Goal: Task Accomplishment & Management: Manage account settings

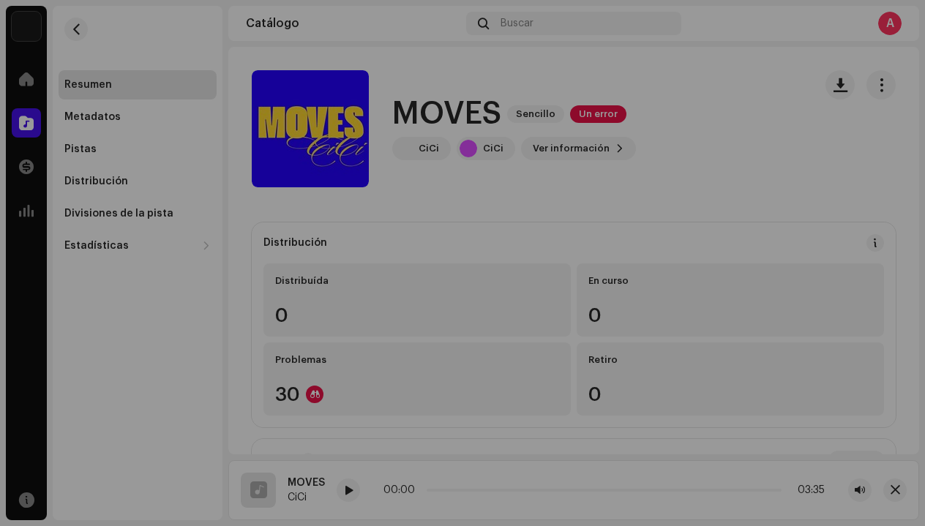
click at [748, 154] on div "MOVES 3044706 Metadatos Distribución Idioma de metadatos English Título del lan…" at bounding box center [462, 263] width 925 height 526
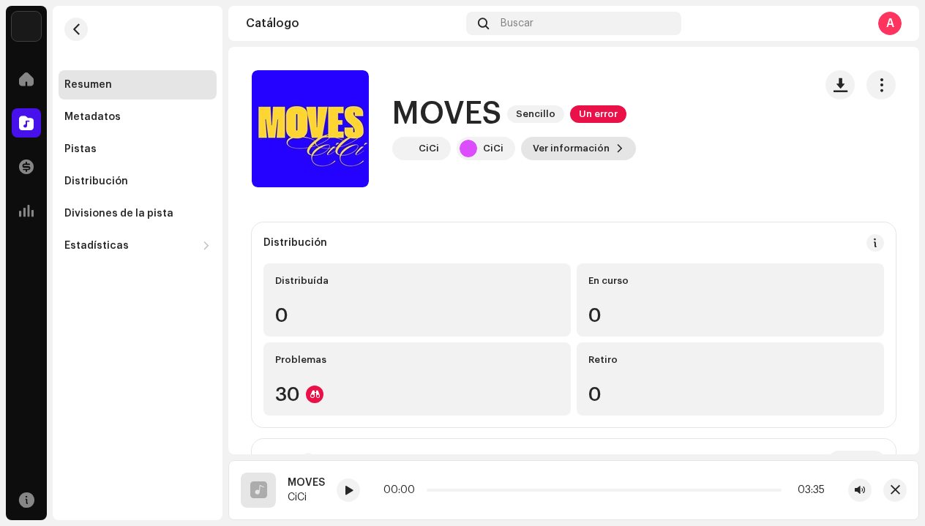
click at [598, 146] on span "Ver información" at bounding box center [571, 148] width 77 height 29
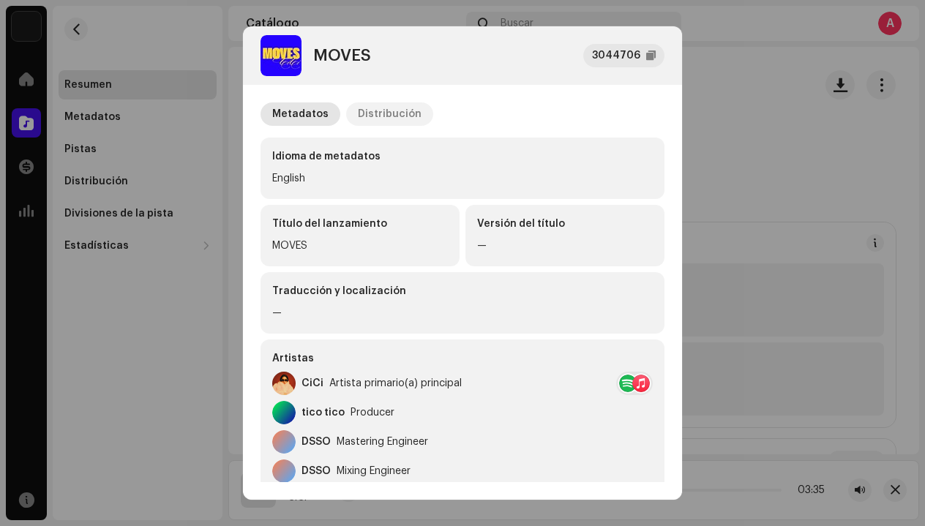
click at [388, 111] on div "Distribución" at bounding box center [390, 113] width 64 height 23
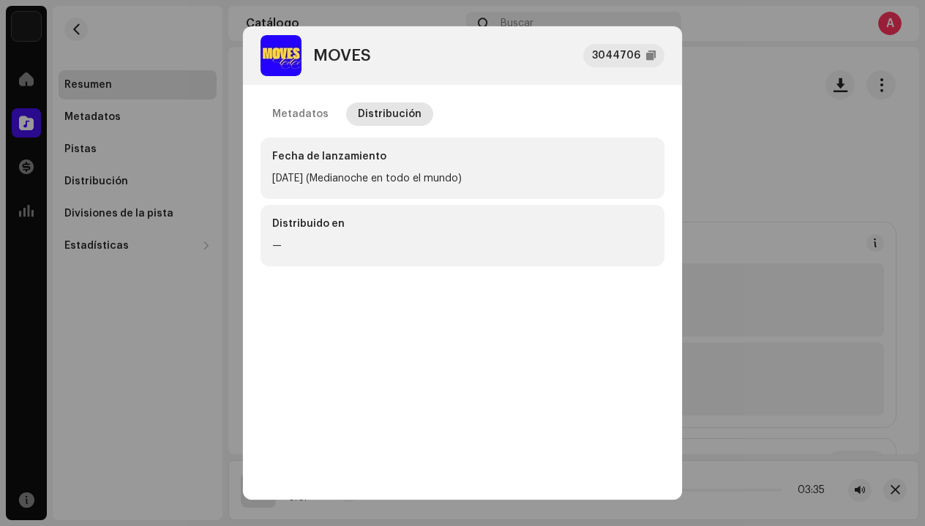
click at [372, 242] on div "—" at bounding box center [462, 246] width 380 height 18
click at [326, 168] on div "Fecha de lanzamiento [DATE] (Medianoche en todo el mundo)" at bounding box center [462, 168] width 404 height 61
click at [325, 168] on div "Fecha de lanzamiento [DATE] (Medianoche en todo el mundo)" at bounding box center [462, 168] width 404 height 61
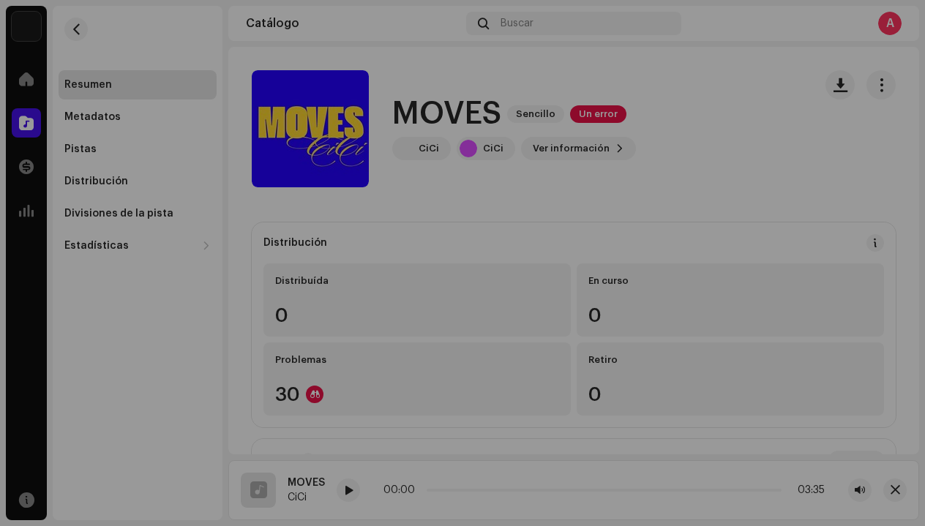
click at [796, 120] on div "MOVES 3044706 Metadatos Distribución Fecha de lanzamiento [DATE] (Medianoche en…" at bounding box center [462, 263] width 925 height 526
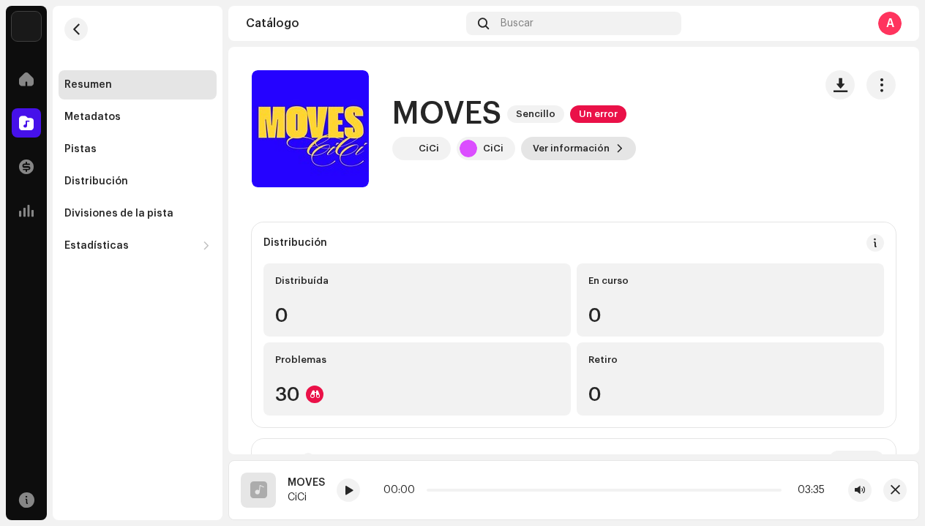
click at [615, 147] on span at bounding box center [619, 149] width 9 height 12
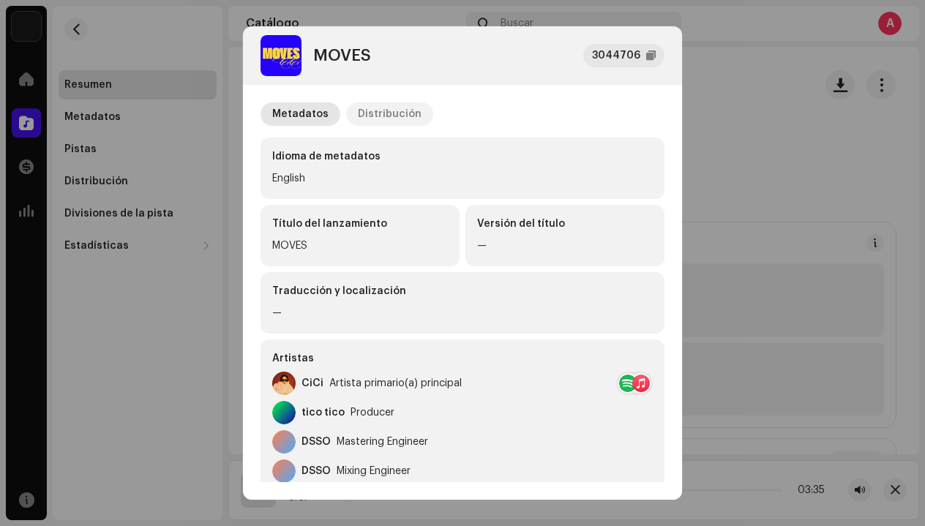
click at [396, 110] on div "Distribución" at bounding box center [390, 113] width 64 height 23
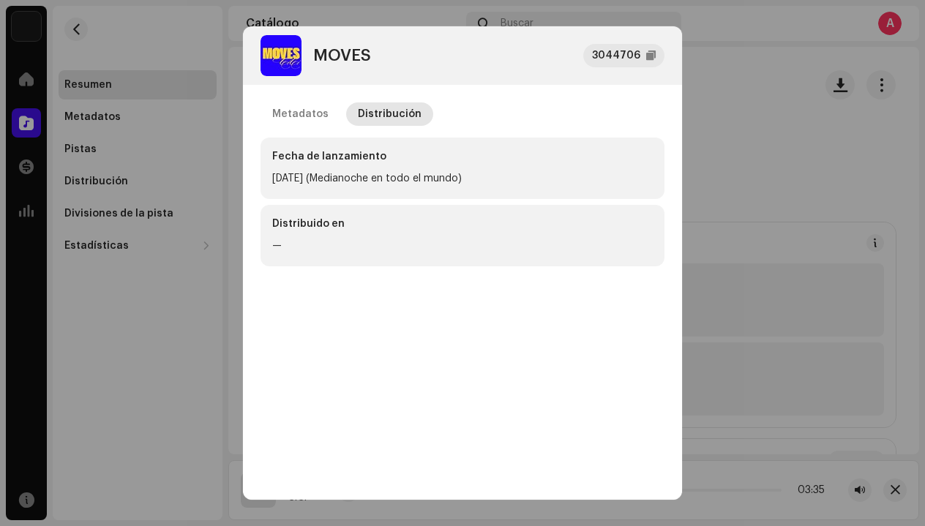
click at [369, 184] on div "[DATE] (Medianoche en todo el mundo)" at bounding box center [462, 179] width 380 height 18
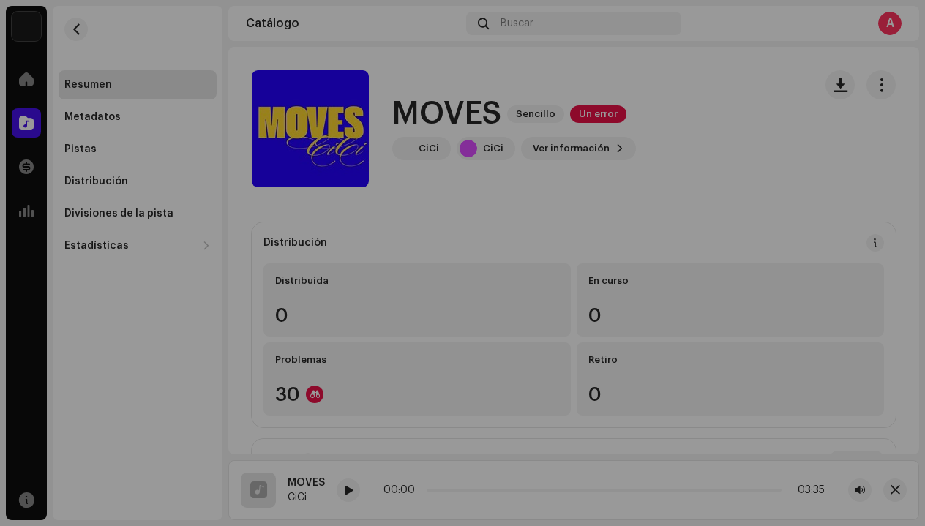
click at [730, 181] on div "MOVES 3044706 Metadatos Distribución Fecha de lanzamiento [DATE] (Medianoche en…" at bounding box center [462, 263] width 925 height 526
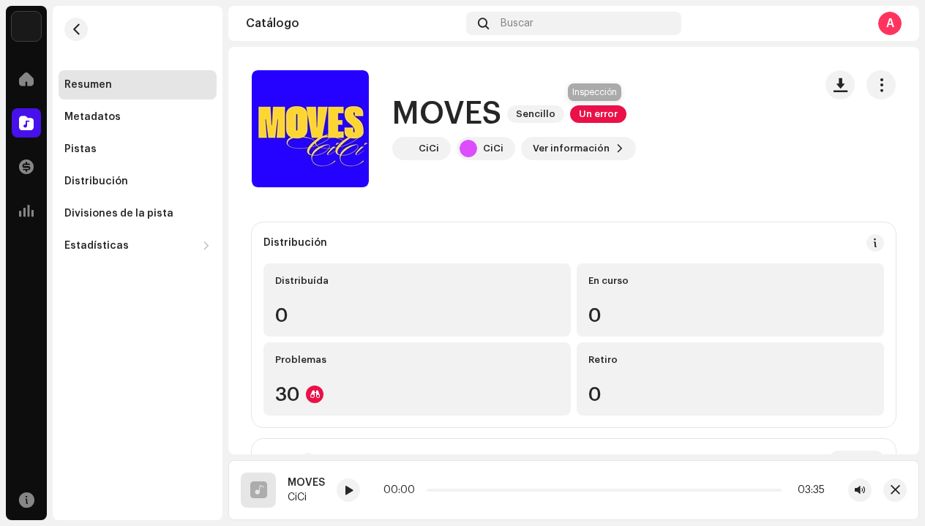
click at [603, 116] on span "Un error" at bounding box center [598, 114] width 56 height 18
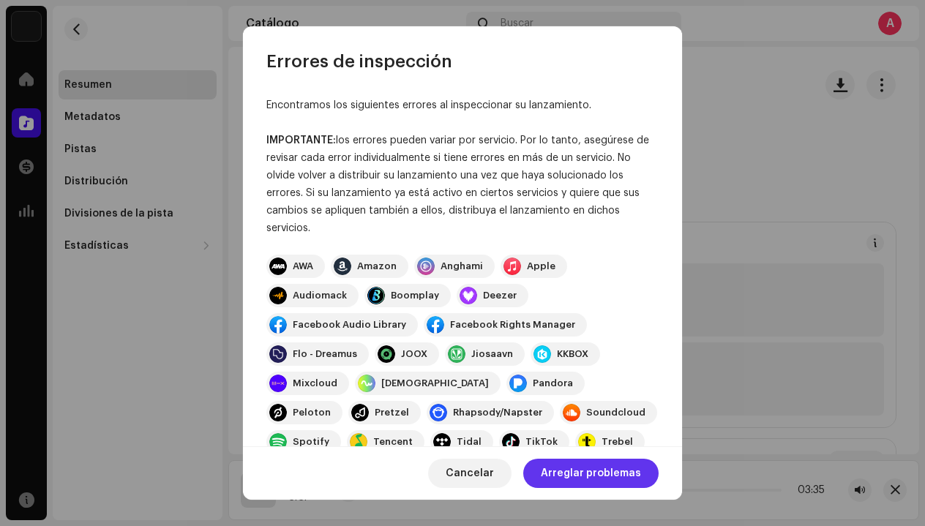
click at [601, 481] on span "Arreglar problemas" at bounding box center [591, 473] width 100 height 29
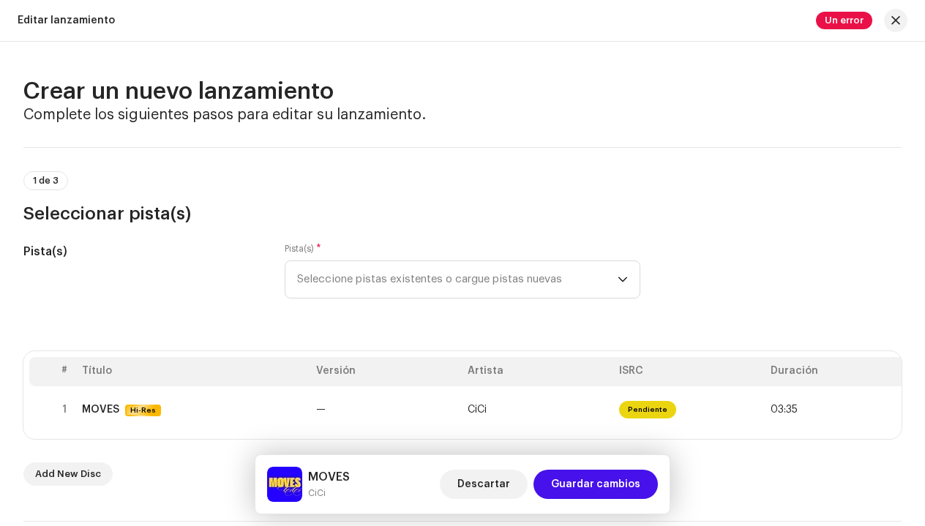
click at [601, 481] on span "Guardar cambios" at bounding box center [595, 484] width 89 height 29
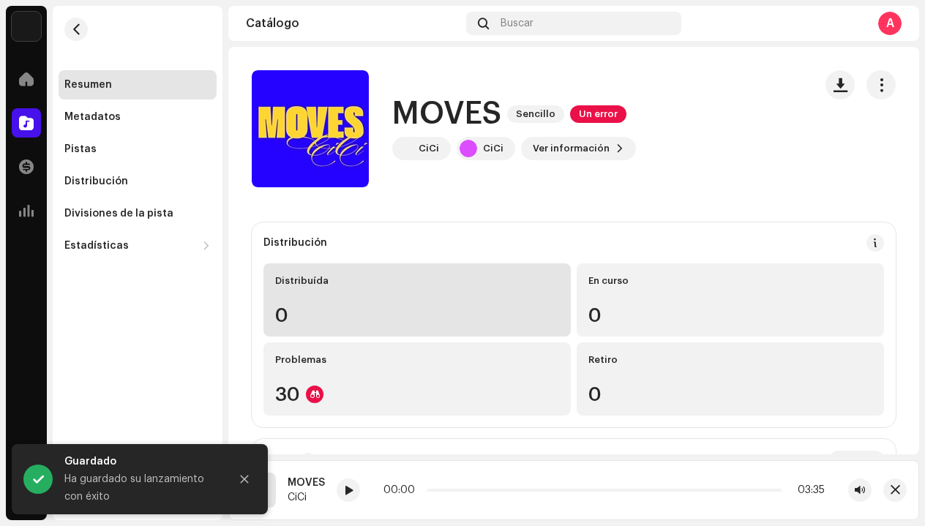
click at [451, 323] on div "0" at bounding box center [417, 315] width 284 height 19
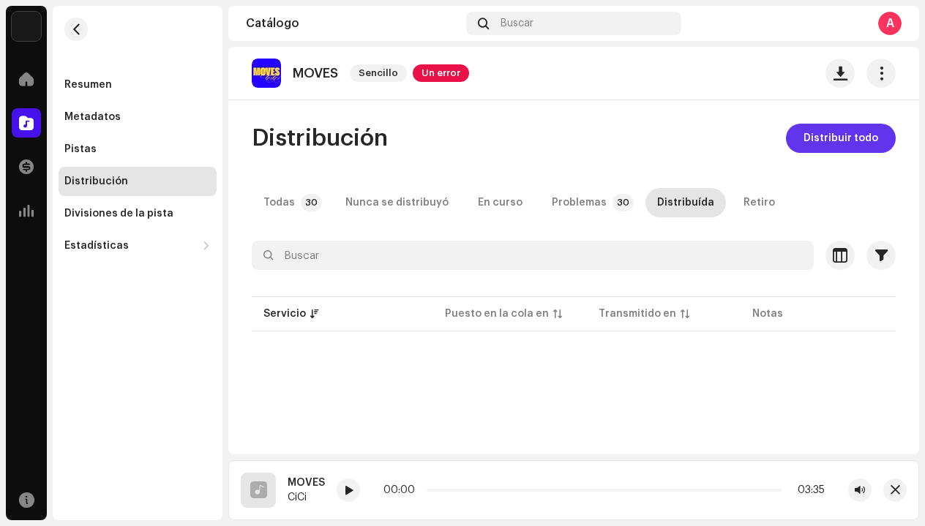
click at [825, 138] on span "Distribuir todo" at bounding box center [840, 138] width 75 height 29
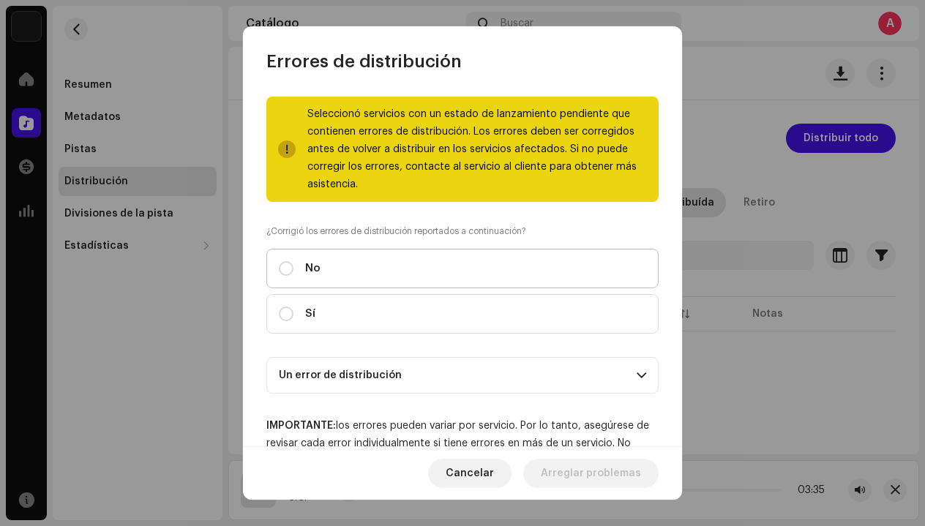
click at [293, 263] on div "No" at bounding box center [300, 268] width 42 height 16
click at [293, 263] on input "No" at bounding box center [286, 268] width 15 height 15
radio input "true"
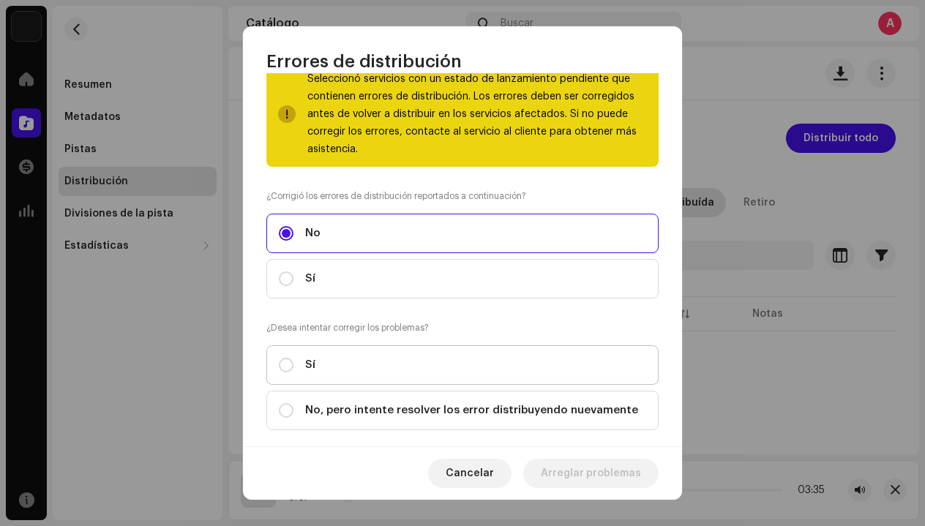
scroll to position [184, 0]
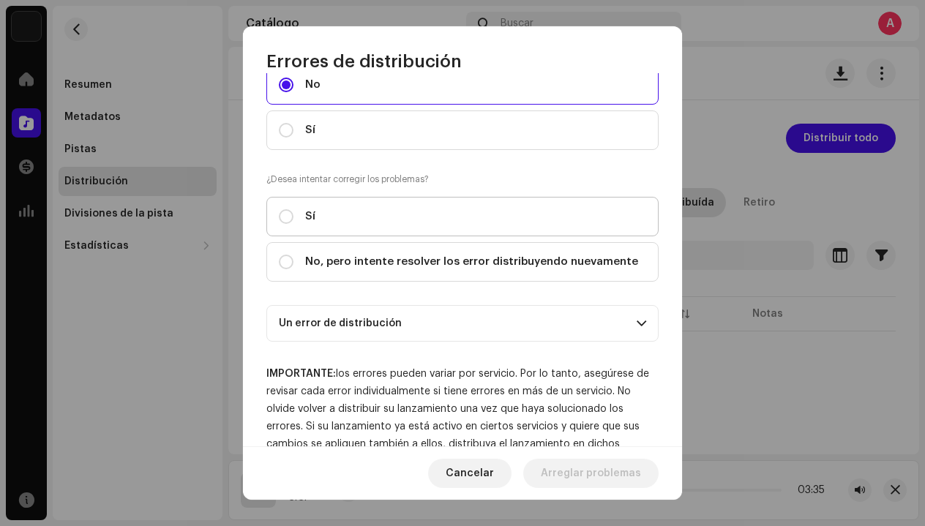
click at [279, 208] on label "Sí" at bounding box center [462, 217] width 392 height 40
click at [279, 209] on input "Sí" at bounding box center [286, 216] width 15 height 15
radio input "true"
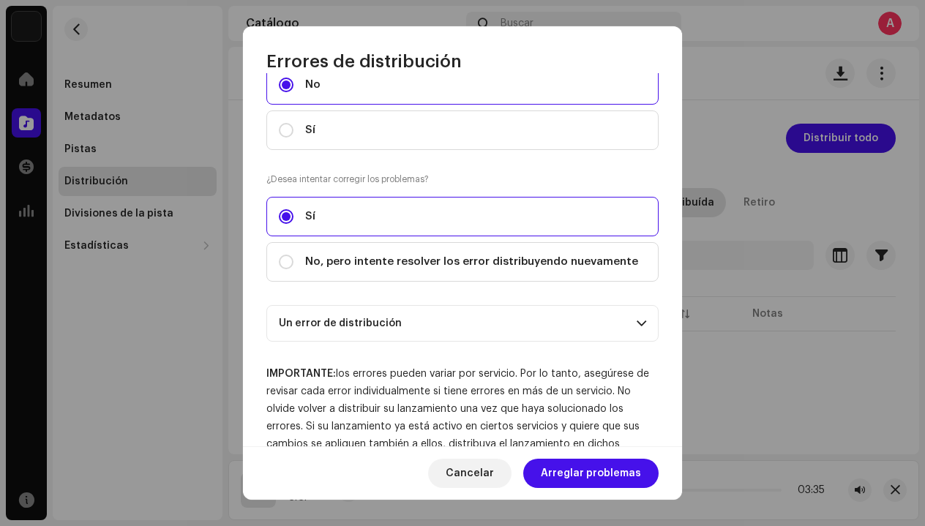
click at [402, 322] on p-accordion-header "Un error de distribución" at bounding box center [462, 323] width 392 height 37
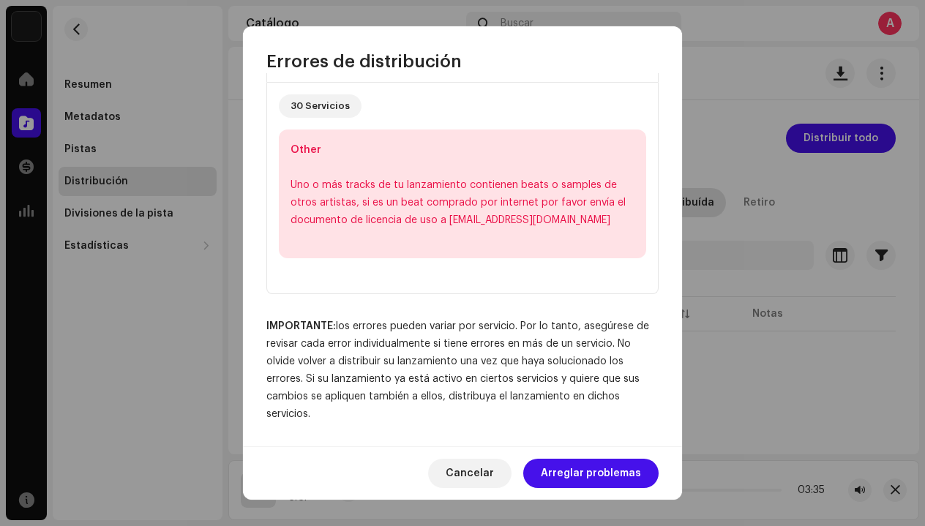
scroll to position [443, 0]
click at [623, 474] on span "Arreglar problemas" at bounding box center [591, 473] width 100 height 29
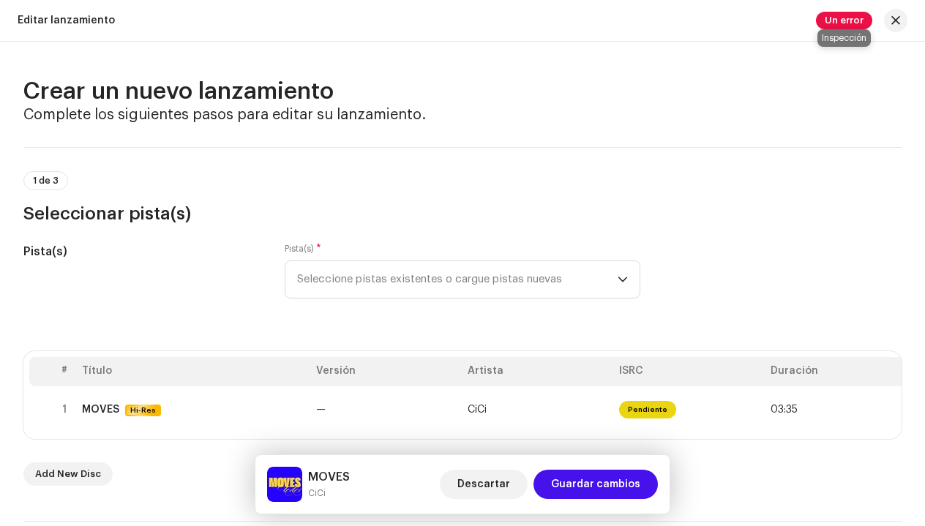
click at [849, 15] on span "Un error" at bounding box center [844, 21] width 56 height 18
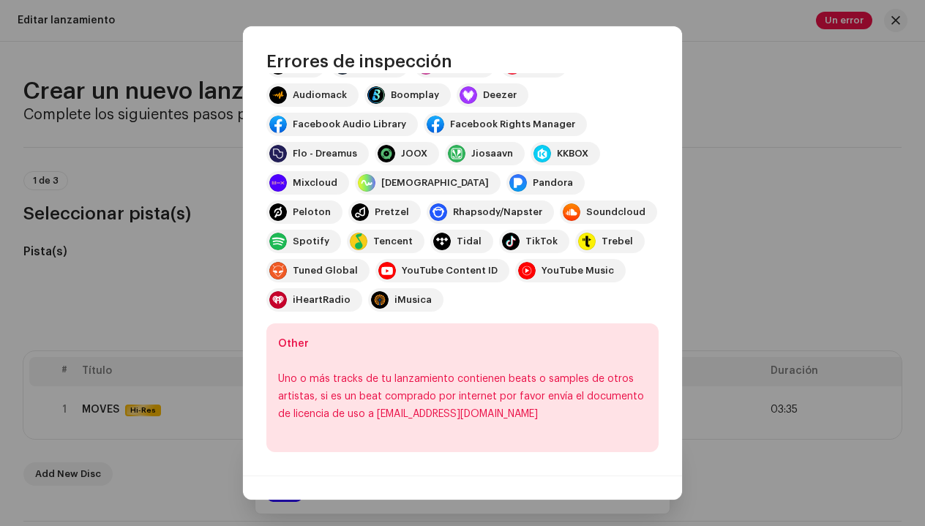
scroll to position [200, 0]
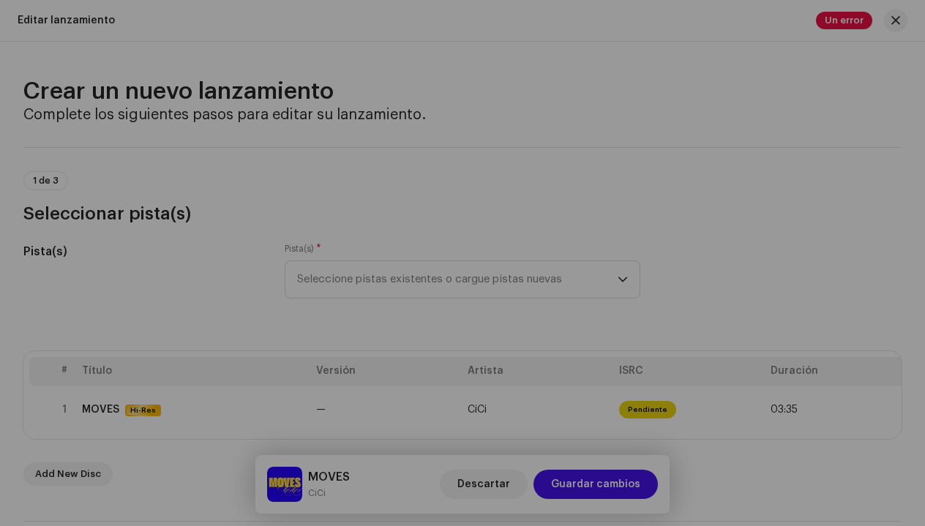
click at [771, 207] on div "Errores de inspección Encontramos los siguientes errores al inspeccionar su lan…" at bounding box center [462, 263] width 925 height 526
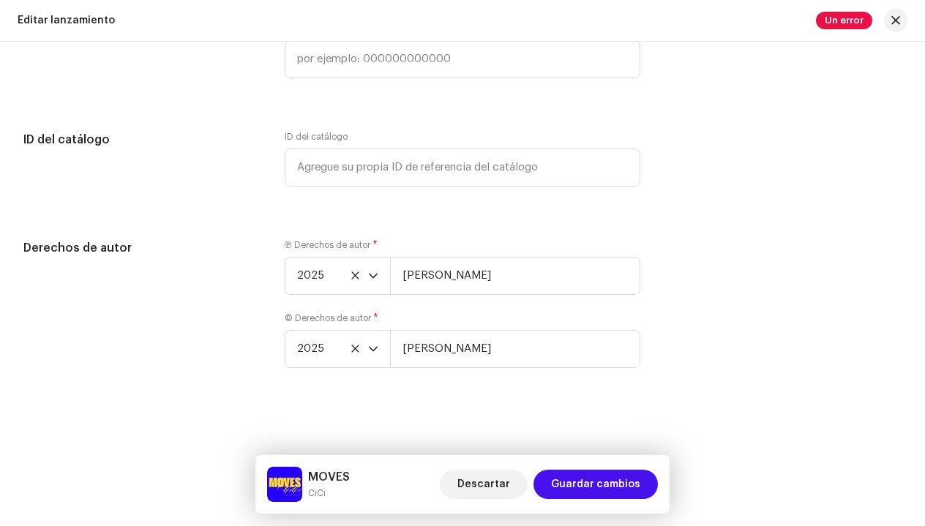
scroll to position [2765, 0]
click at [618, 488] on span "Guardar cambios" at bounding box center [595, 484] width 89 height 29
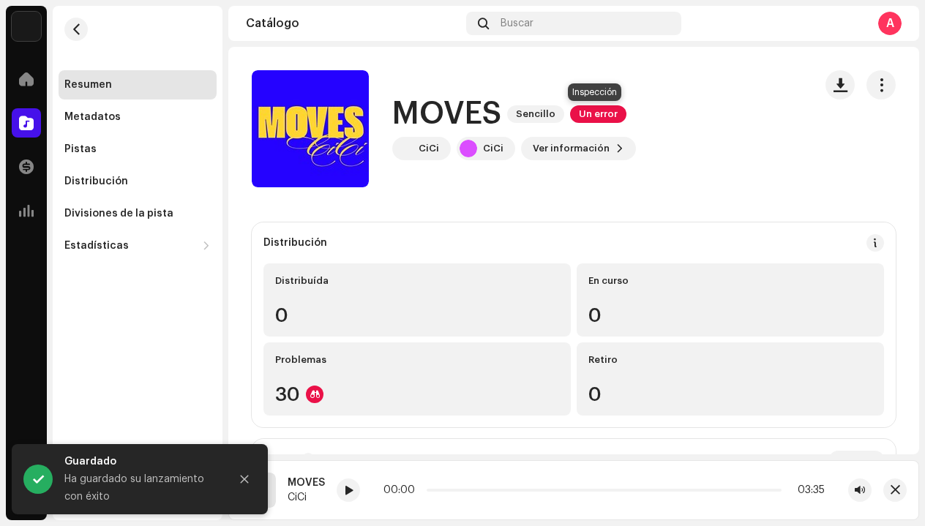
click at [598, 116] on span "Un error" at bounding box center [598, 114] width 56 height 18
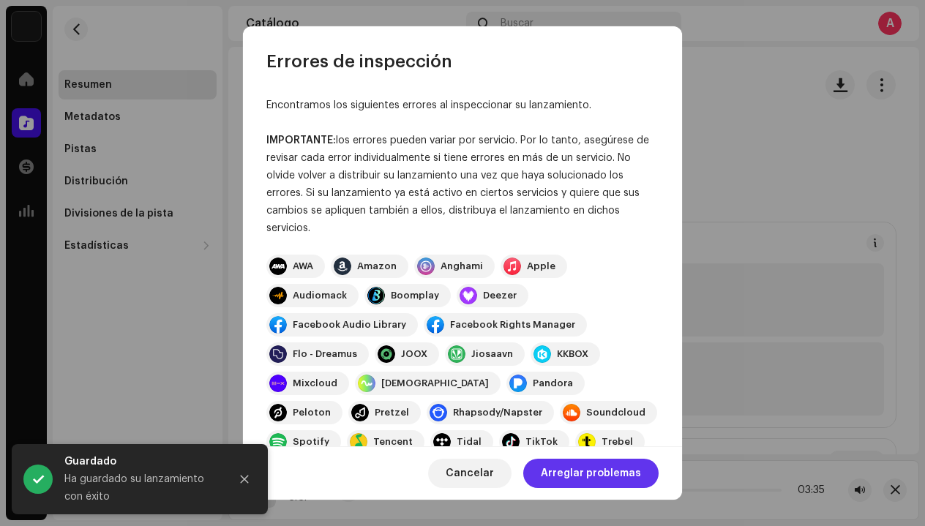
click at [606, 475] on span "Arreglar problemas" at bounding box center [591, 473] width 100 height 29
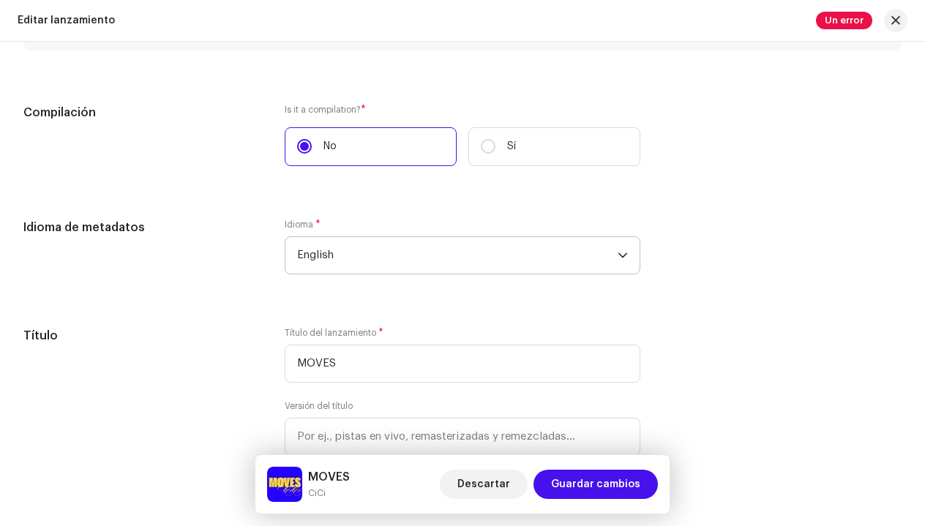
scroll to position [1097, 0]
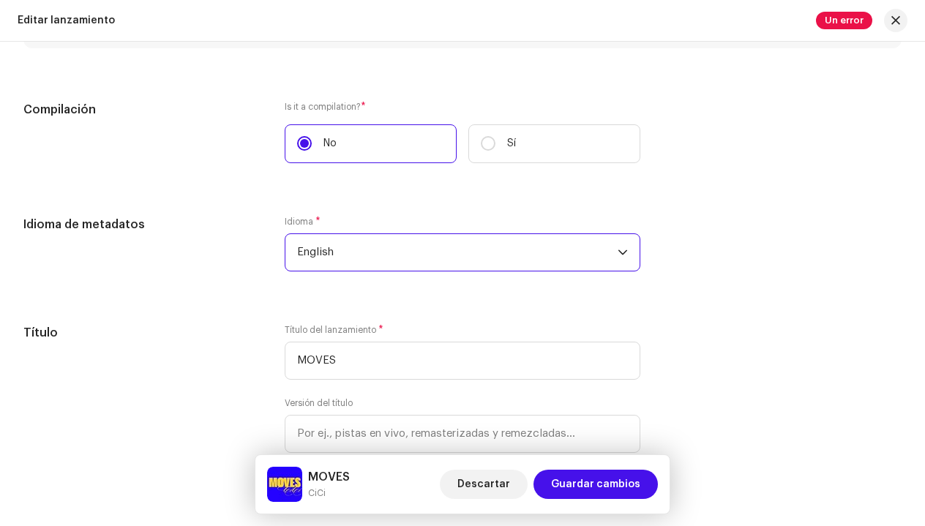
click at [582, 255] on span "English" at bounding box center [457, 252] width 321 height 37
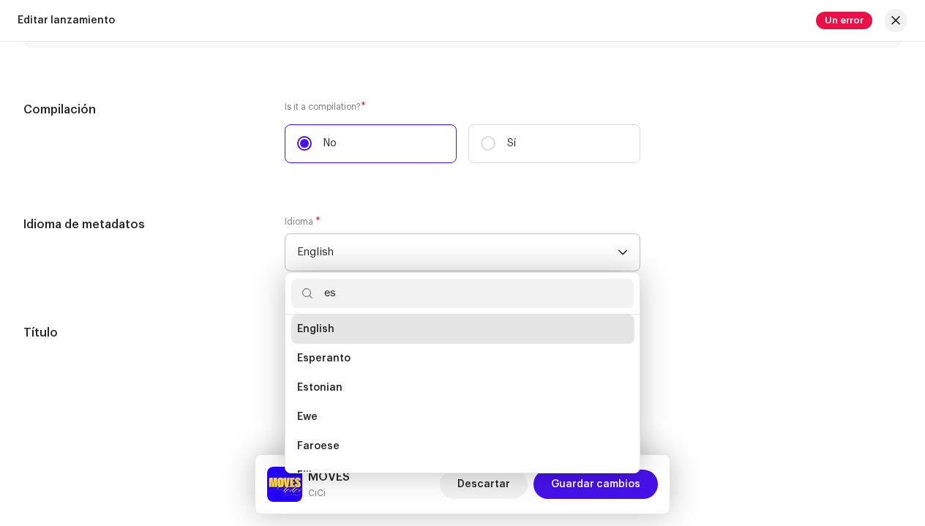
scroll to position [6, 0]
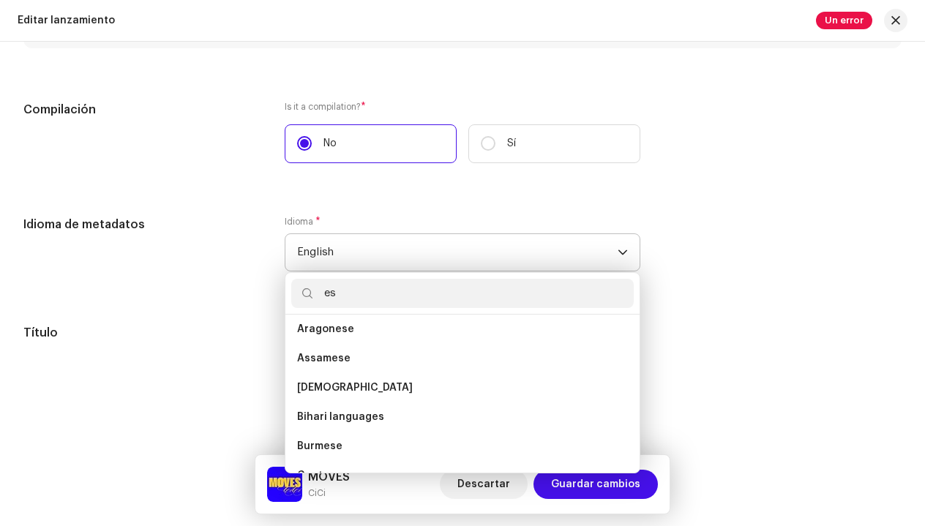
type input "e"
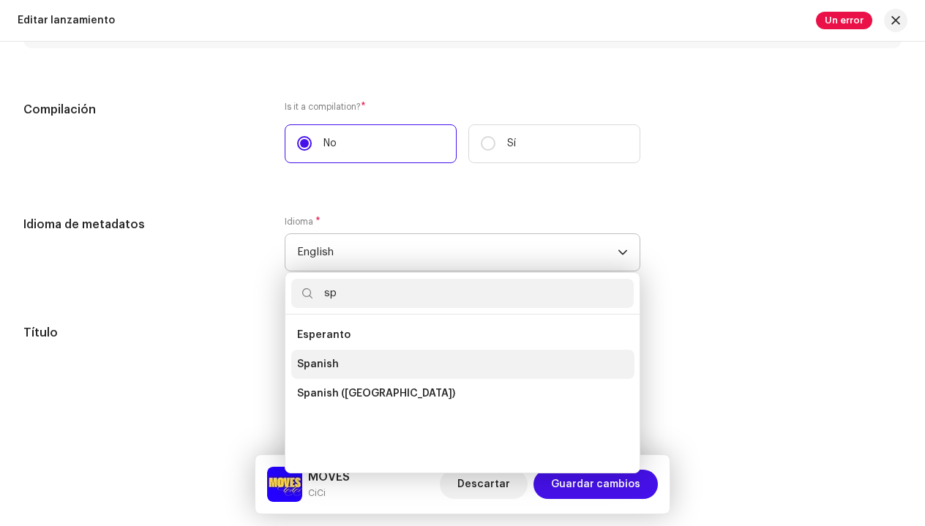
type input "sp"
click at [337, 364] on li "Spanish" at bounding box center [462, 364] width 343 height 29
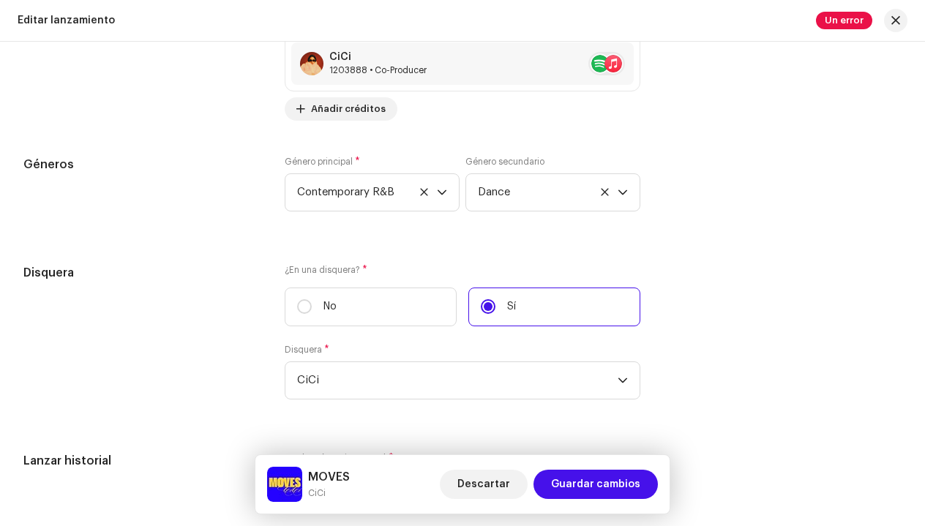
scroll to position [2253, 0]
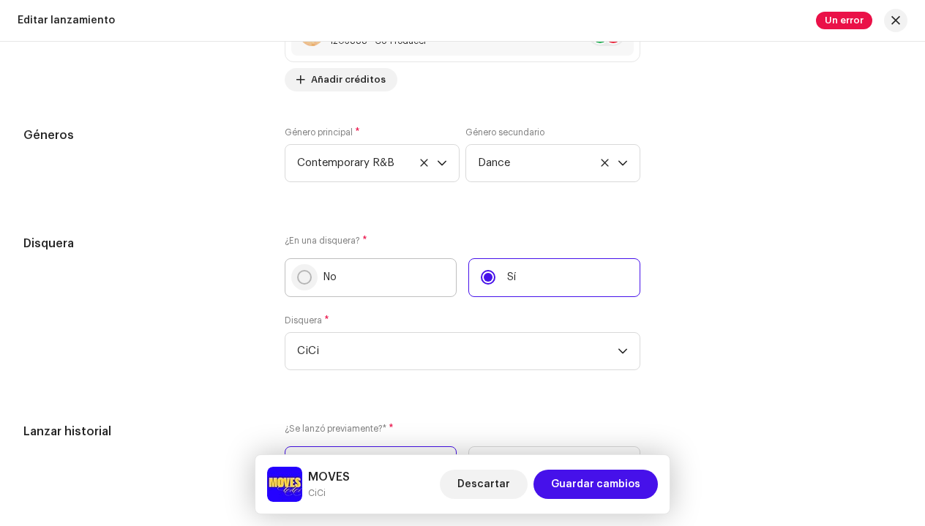
click at [301, 280] on input "No" at bounding box center [304, 277] width 15 height 15
radio input "true"
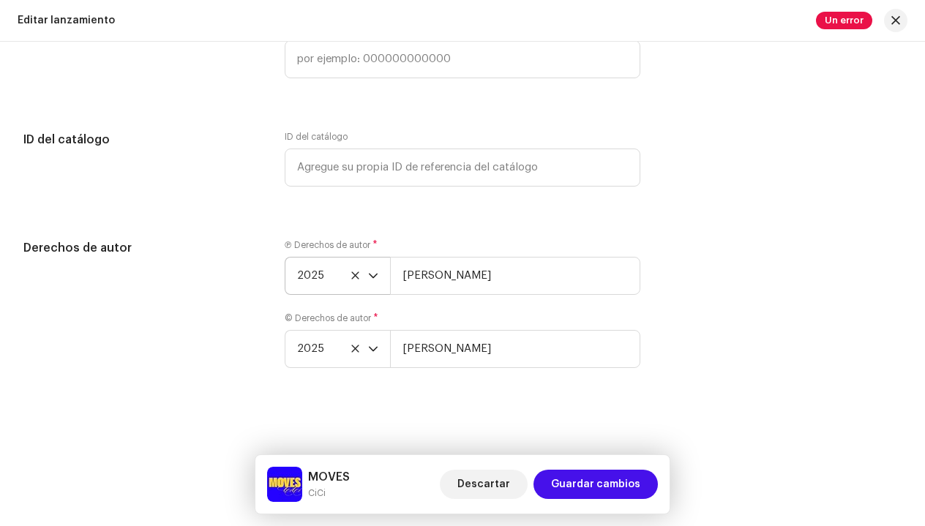
scroll to position [2686, 0]
click at [372, 273] on icon "dropdown trigger" at bounding box center [373, 276] width 10 height 10
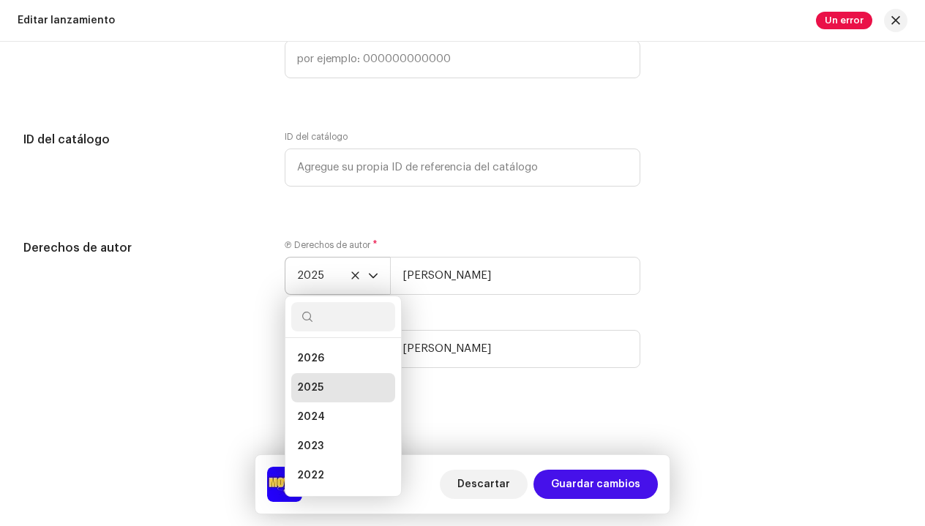
scroll to position [6, 0]
click at [326, 353] on li "2026" at bounding box center [343, 352] width 104 height 29
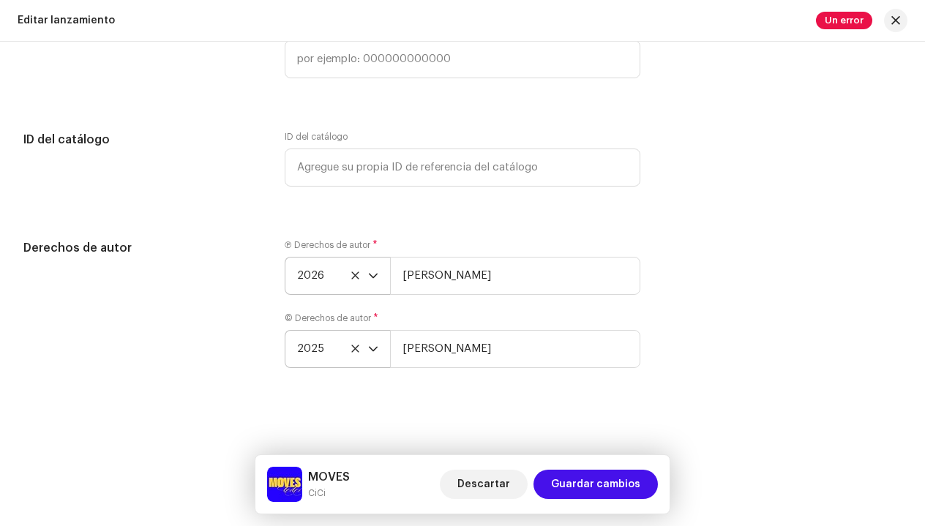
click at [372, 350] on icon "dropdown trigger" at bounding box center [373, 349] width 10 height 10
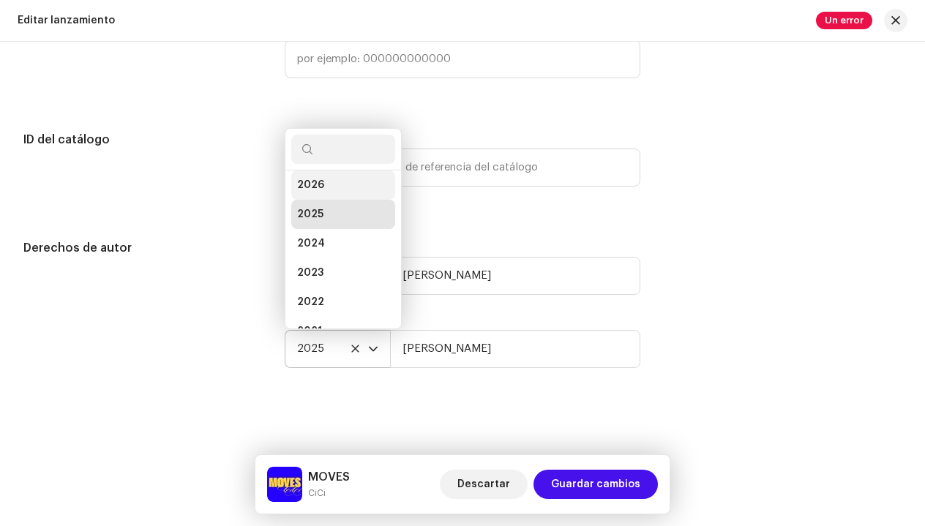
click at [334, 186] on li "2026" at bounding box center [343, 184] width 104 height 29
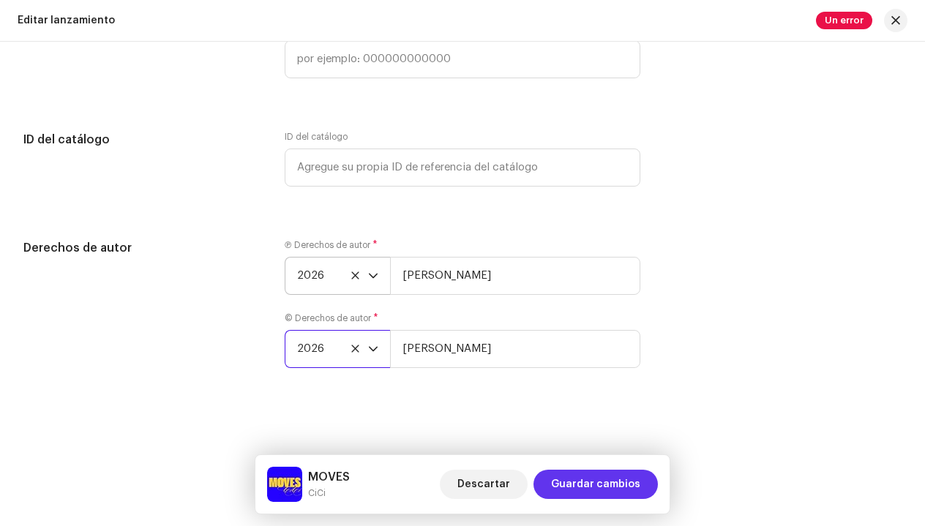
scroll to position [2686, 0]
click at [603, 478] on span "Guardar cambios" at bounding box center [595, 484] width 89 height 29
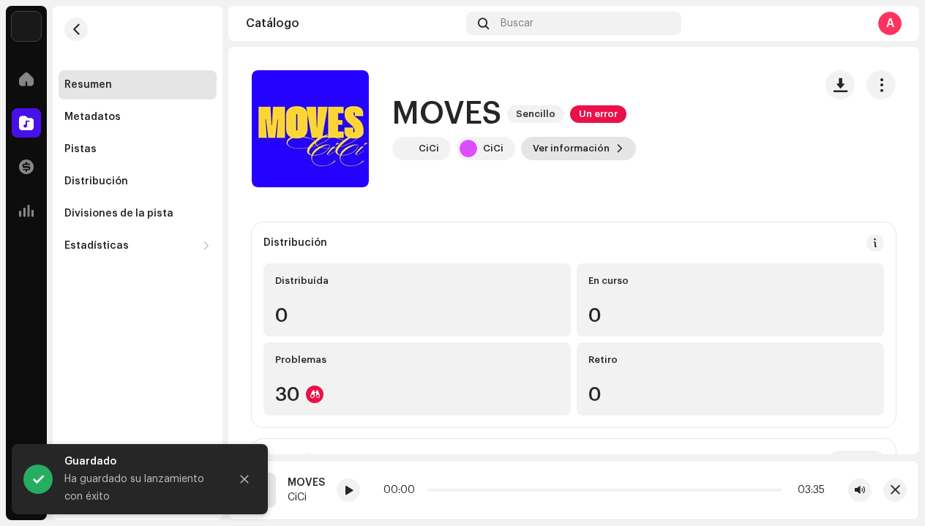
click at [579, 151] on span "Ver información" at bounding box center [571, 148] width 77 height 29
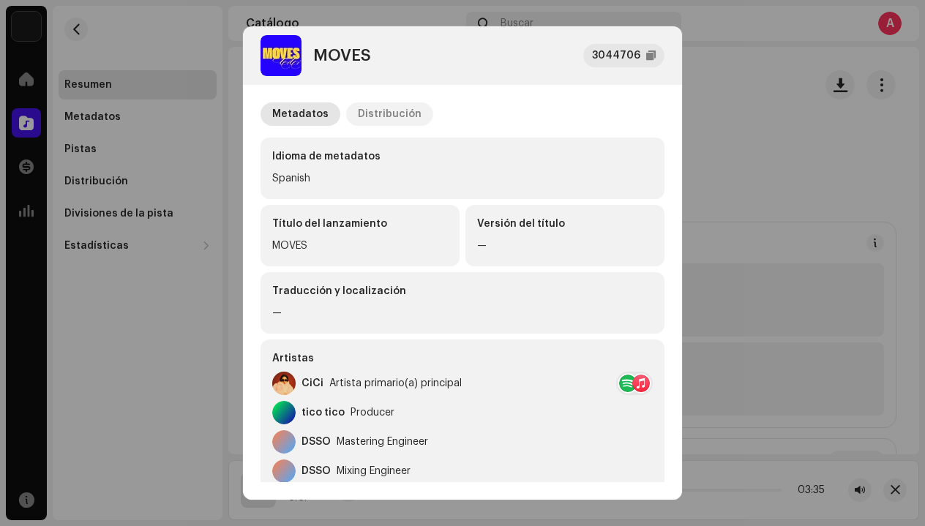
click at [411, 113] on div "Distribución" at bounding box center [390, 113] width 64 height 23
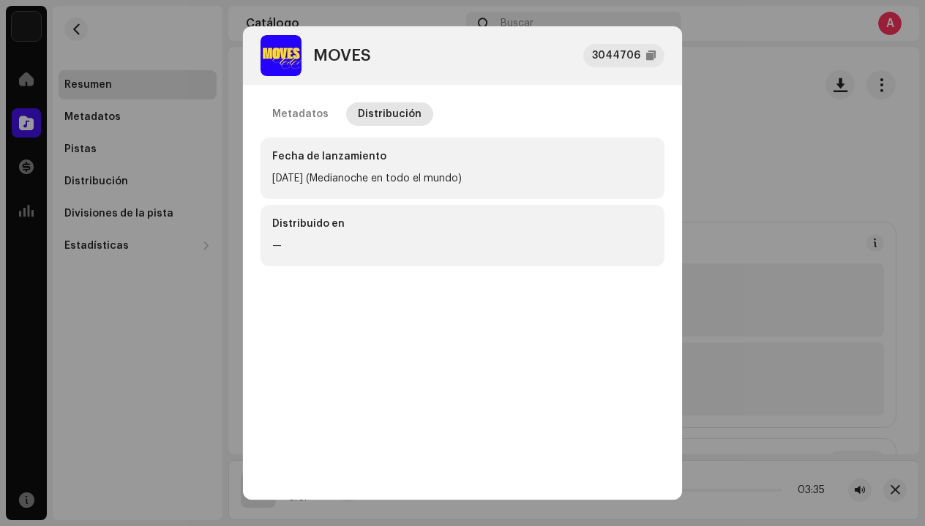
click at [387, 222] on div "Distribuido en" at bounding box center [462, 227] width 380 height 20
click at [356, 162] on div "Fecha de lanzamiento" at bounding box center [462, 156] width 380 height 15
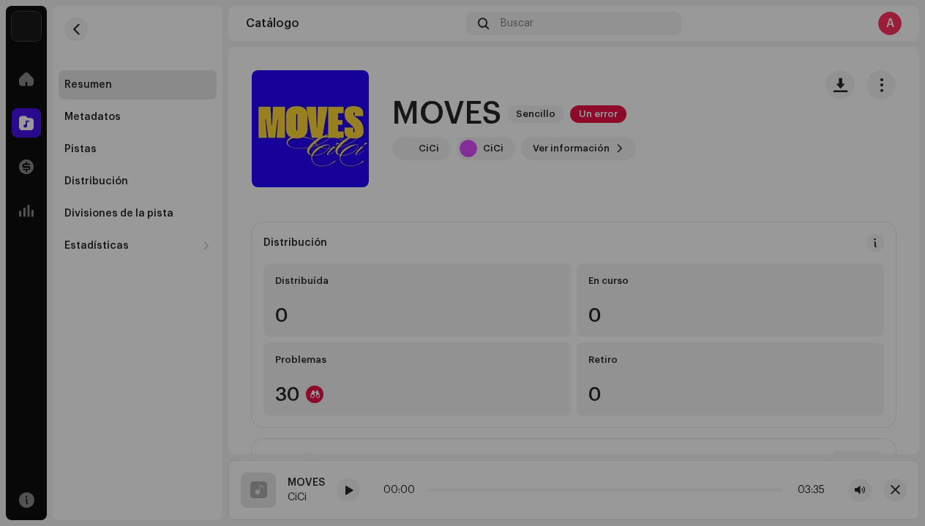
click at [745, 144] on div "MOVES 3044706 Metadatos Distribución Fecha de lanzamiento [DATE] (Medianoche en…" at bounding box center [462, 263] width 925 height 526
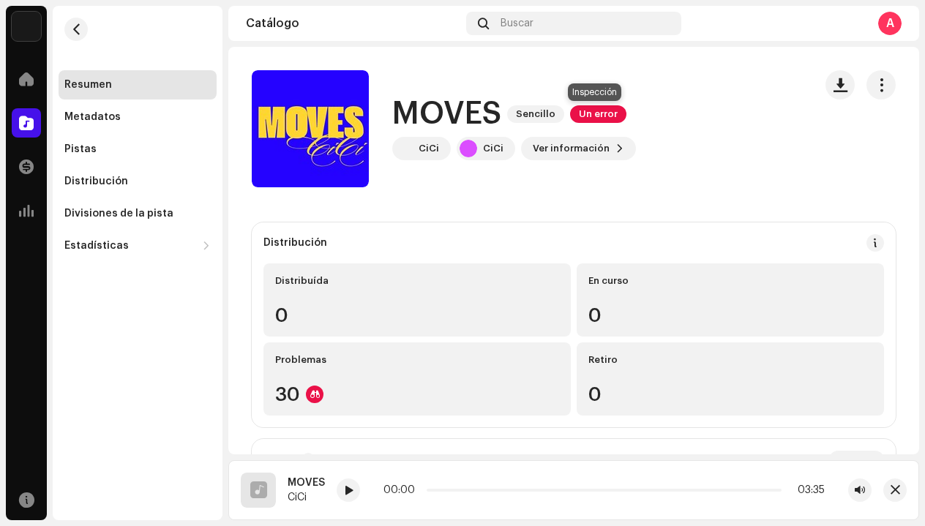
click at [590, 116] on span "Un error" at bounding box center [598, 114] width 56 height 18
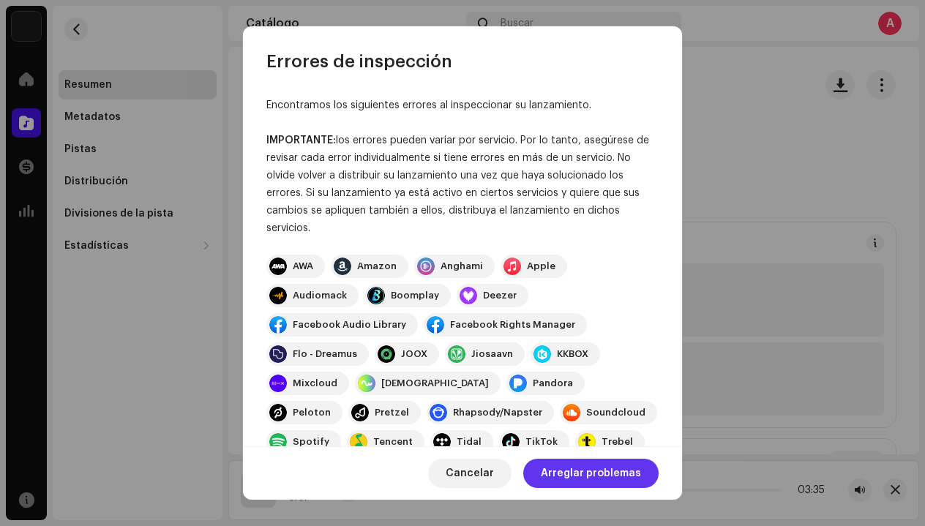
click at [588, 481] on span "Arreglar problemas" at bounding box center [591, 473] width 100 height 29
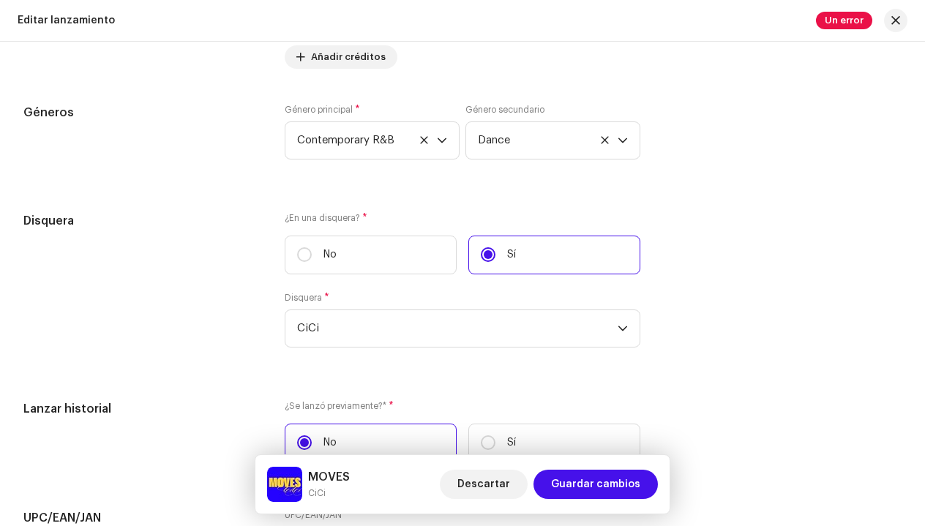
scroll to position [2277, 0]
click at [319, 263] on label "No" at bounding box center [371, 253] width 172 height 39
click at [312, 260] on input "No" at bounding box center [304, 253] width 15 height 15
radio input "true"
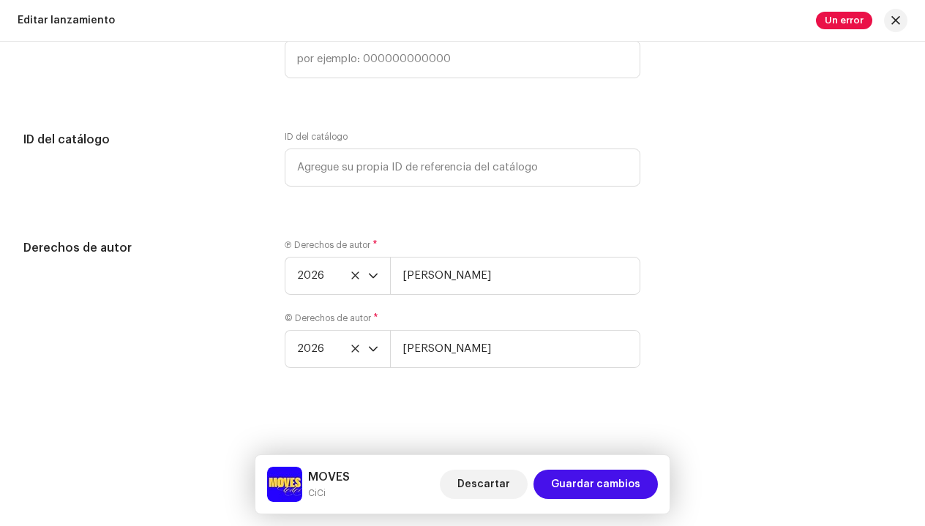
scroll to position [2686, 0]
click at [630, 489] on span "Guardar cambios" at bounding box center [595, 484] width 89 height 29
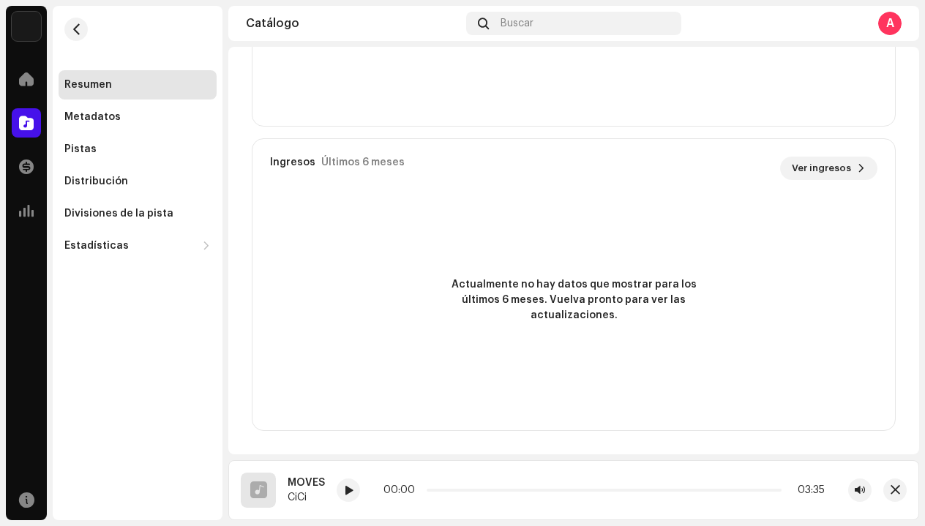
scroll to position [1061, 0]
